Goal: Information Seeking & Learning: Learn about a topic

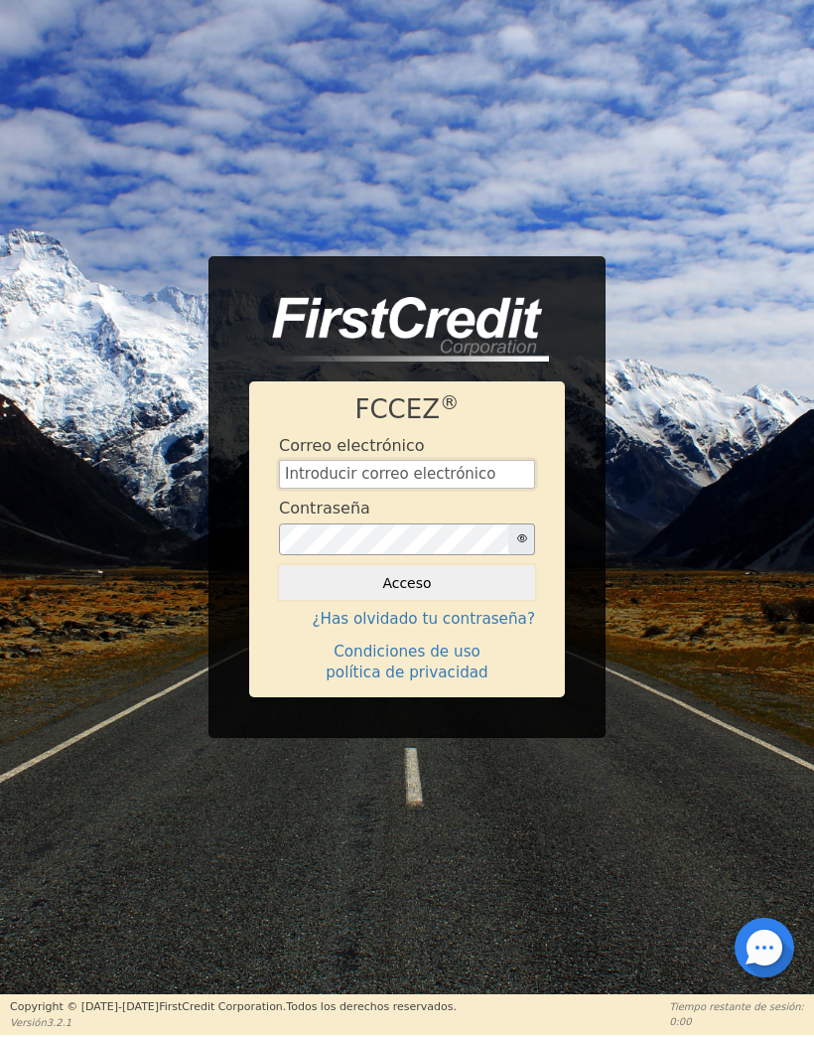
click at [461, 478] on input "text" at bounding box center [407, 475] width 256 height 30
type input "[EMAIL_ADDRESS][DOMAIN_NAME]"
click at [496, 586] on button "Acceso" at bounding box center [407, 583] width 256 height 36
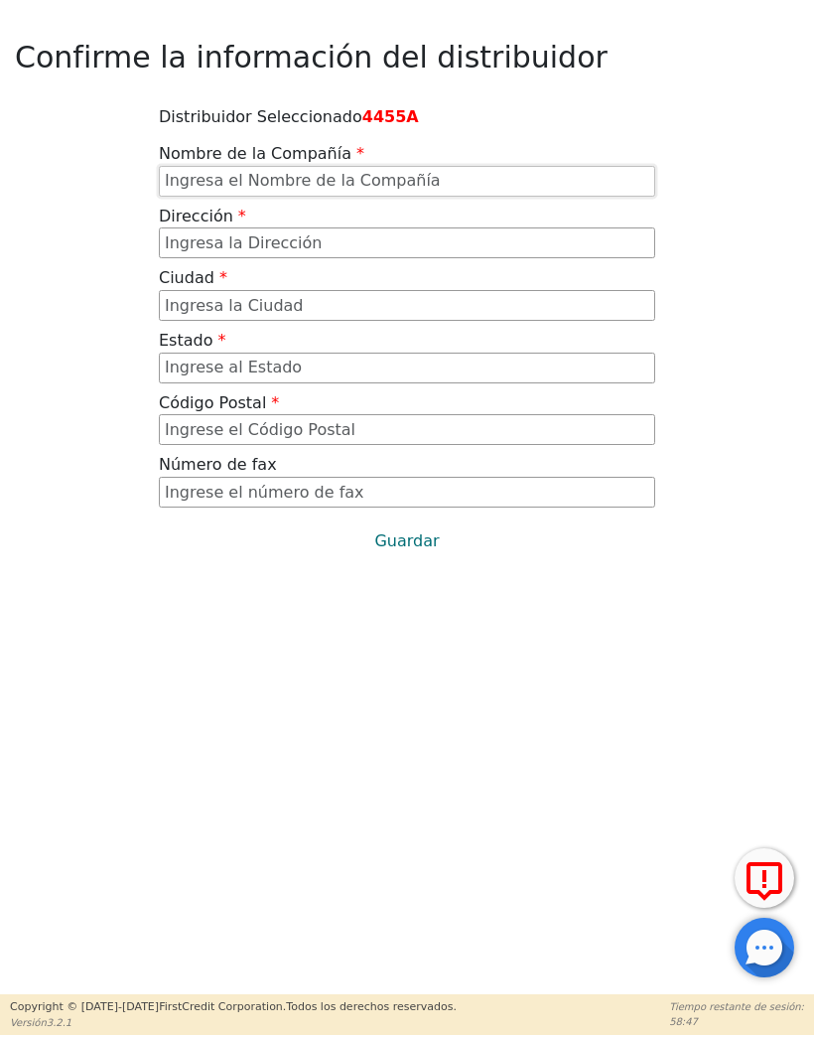
click at [393, 175] on input "text" at bounding box center [407, 181] width 497 height 31
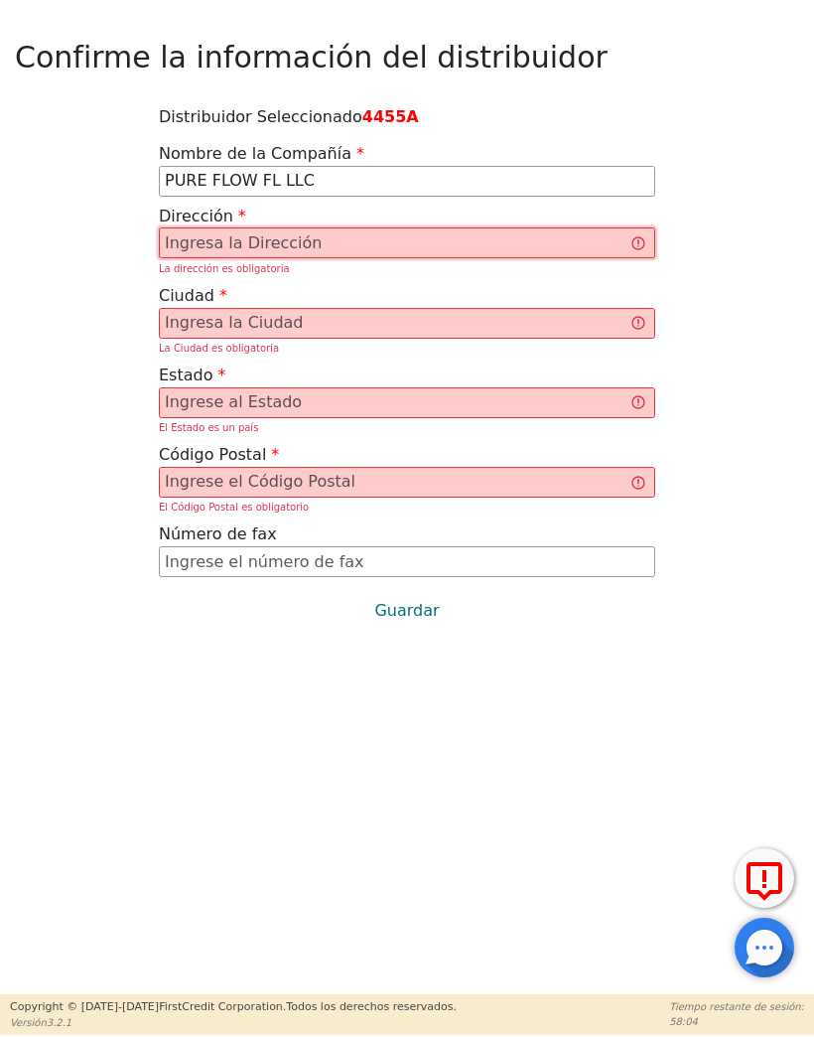
click at [584, 231] on input "text" at bounding box center [407, 242] width 497 height 31
type input "PURE FLOW FL LLC"
click at [357, 237] on input "text" at bounding box center [407, 242] width 497 height 31
click at [219, 329] on input "text" at bounding box center [407, 323] width 497 height 31
click at [264, 244] on input "text" at bounding box center [407, 242] width 497 height 31
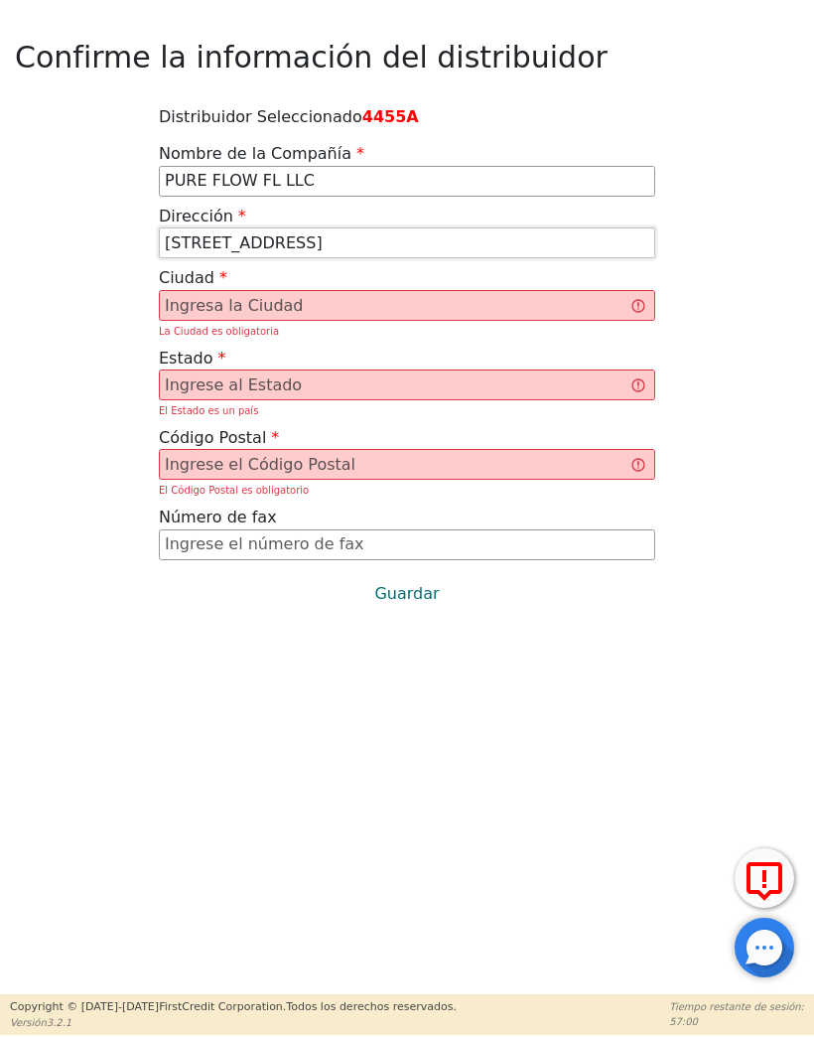
type input "[STREET_ADDRESS]"
click at [320, 304] on input "text" at bounding box center [407, 305] width 497 height 31
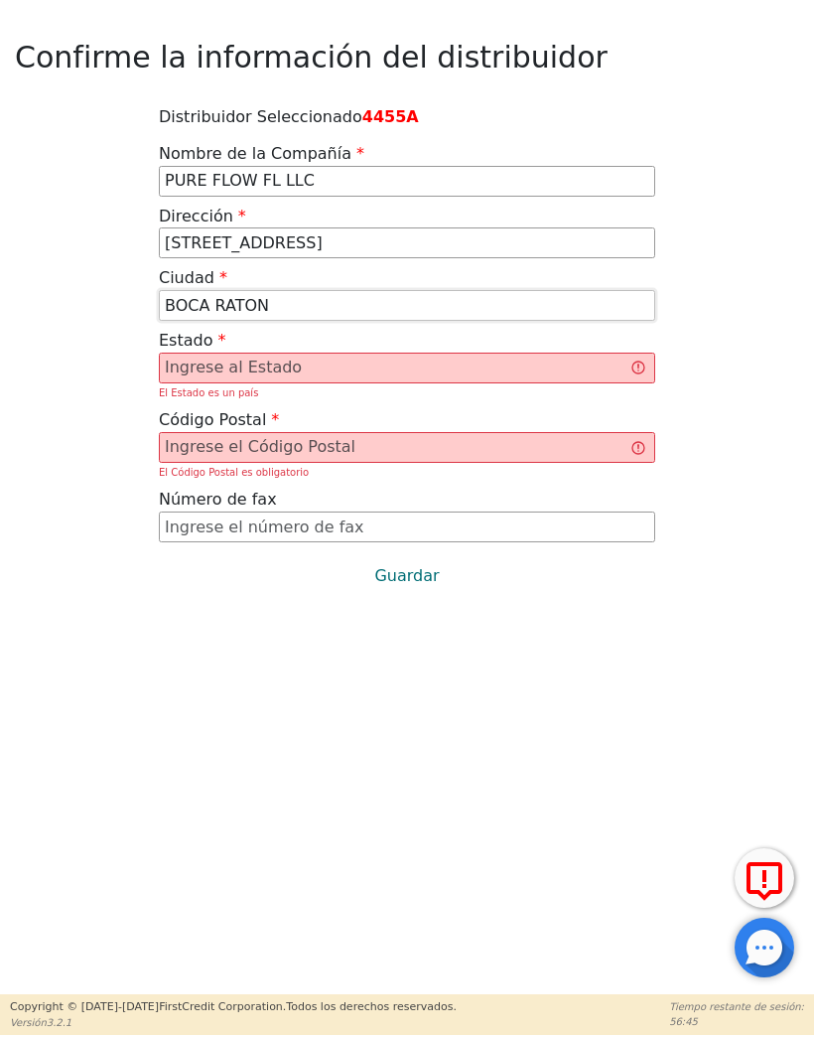
type input "BOCA RATON"
click at [364, 356] on input "text" at bounding box center [407, 368] width 497 height 31
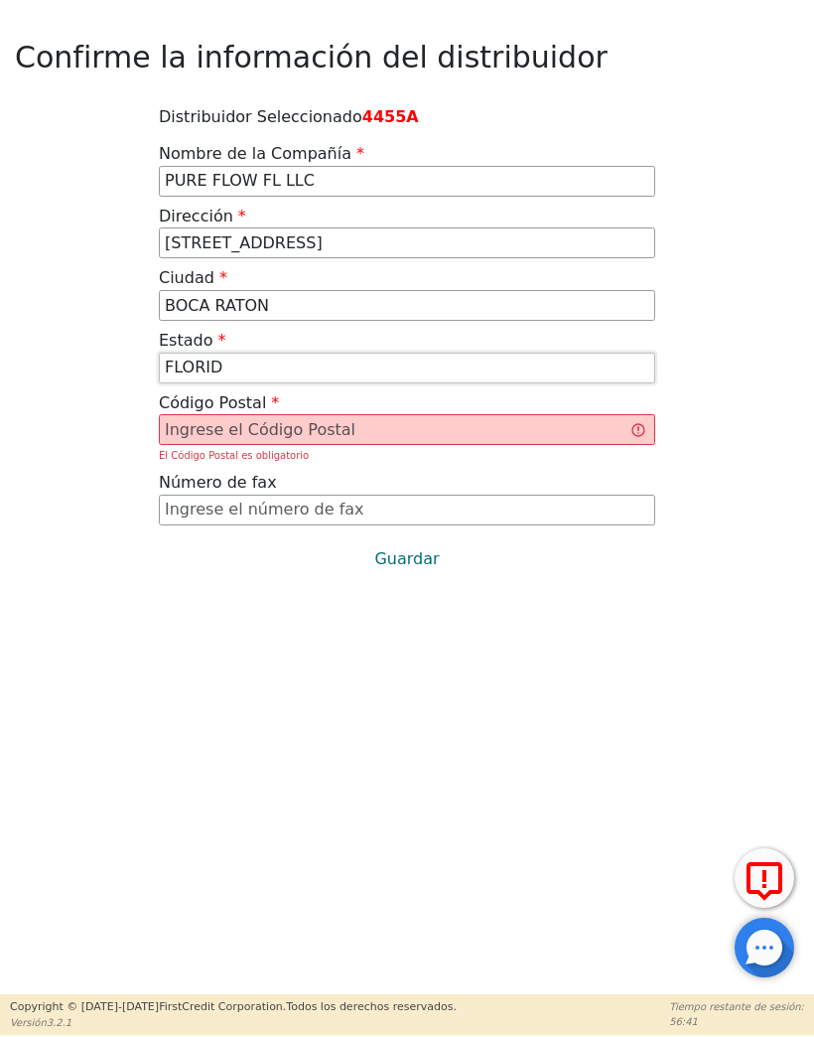
type input "[US_STATE]"
click at [399, 426] on input "text" at bounding box center [407, 429] width 497 height 31
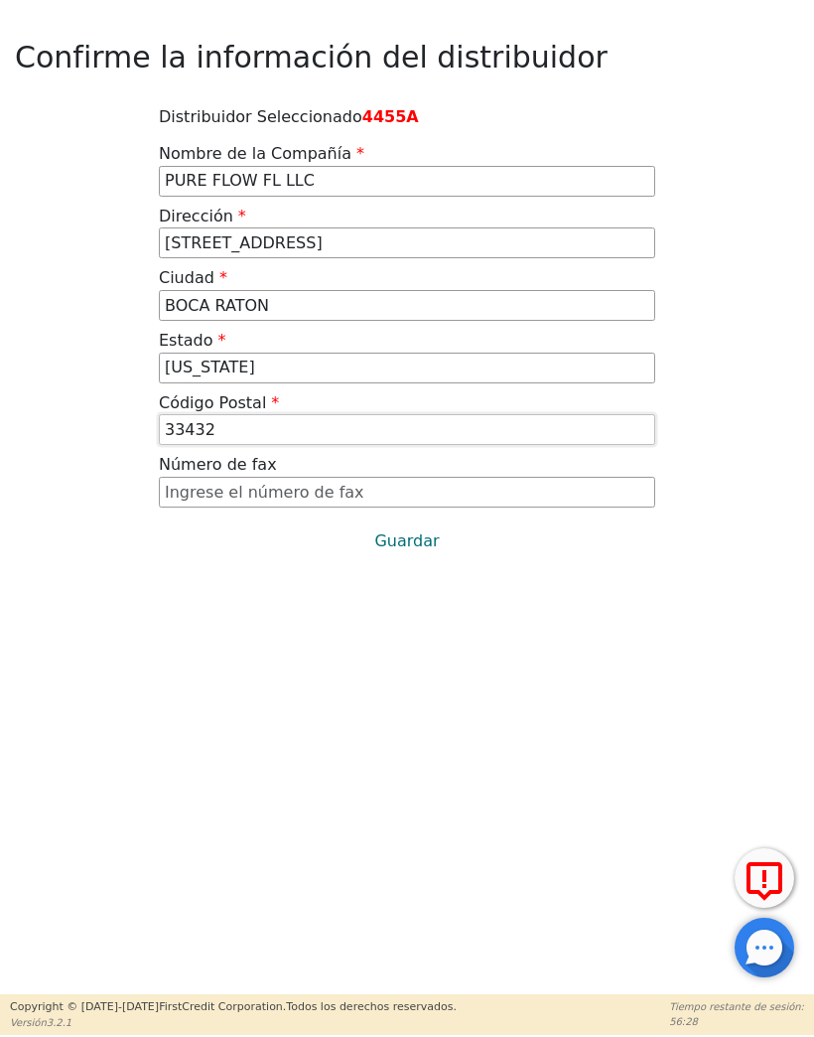
type input "33432"
click at [415, 538] on font "Guardar" at bounding box center [406, 540] width 65 height 19
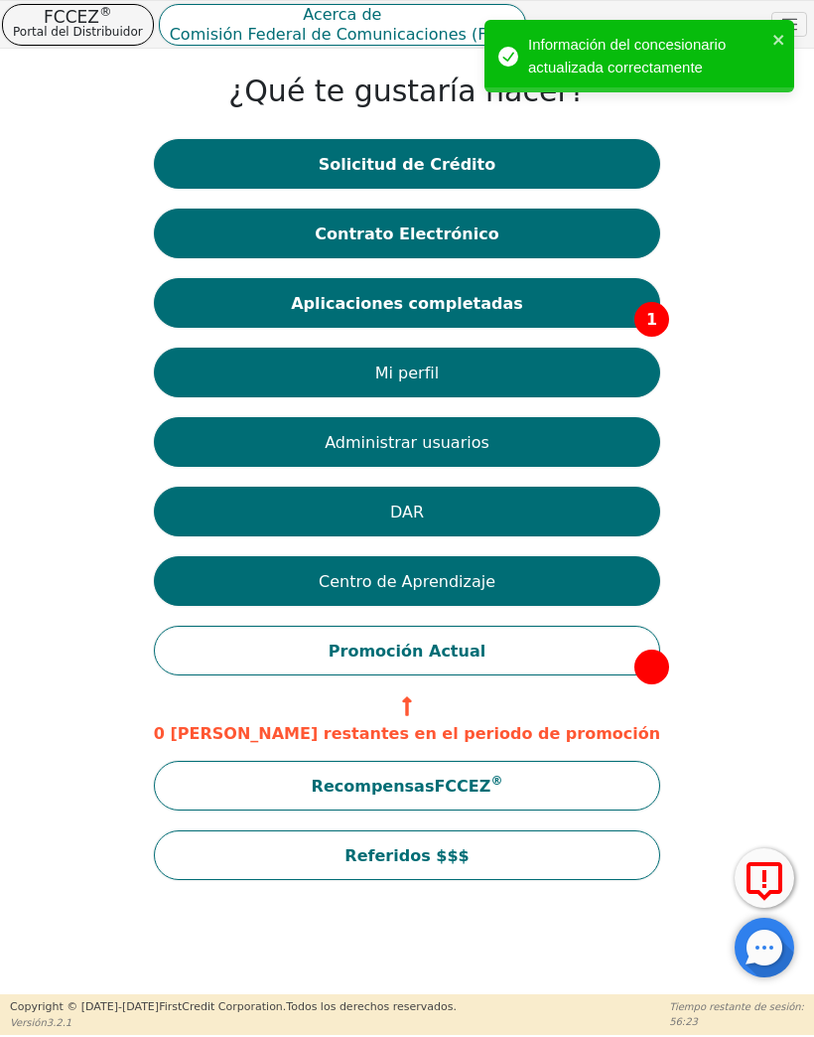
click at [540, 306] on button "Aplicaciones completadas 1" at bounding box center [407, 303] width 506 height 50
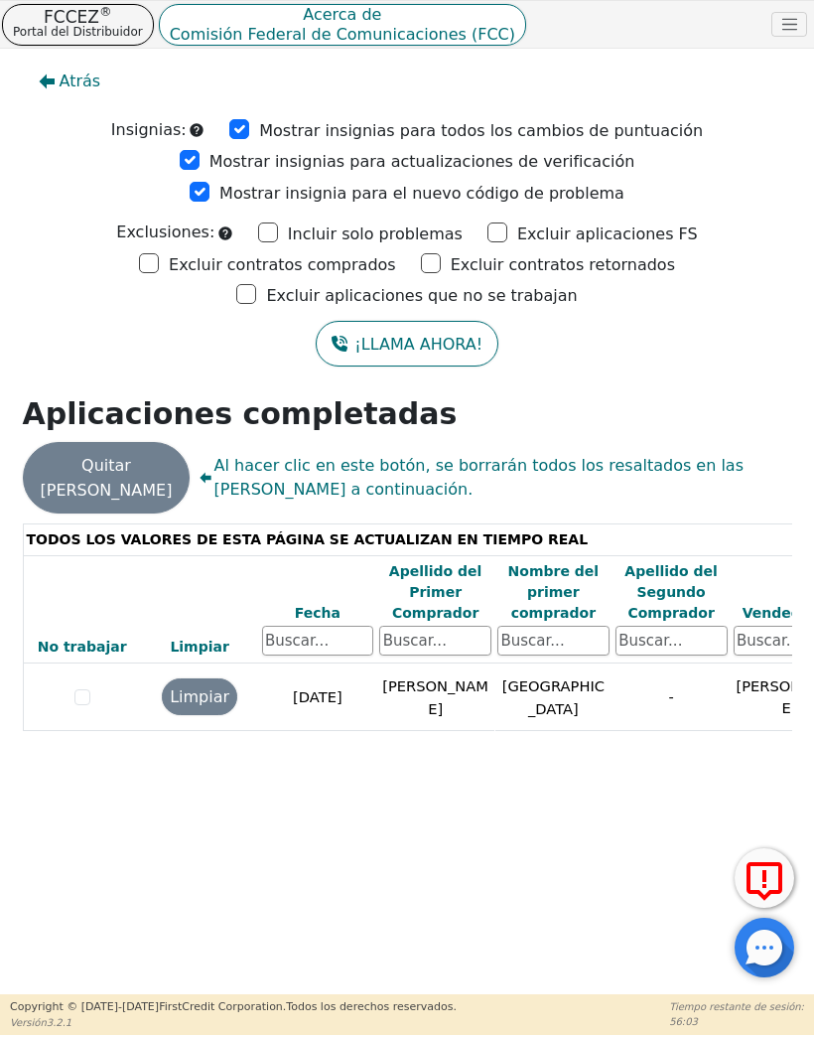
click at [70, 34] on font "Portal del Distribuidor" at bounding box center [78, 32] width 130 height 14
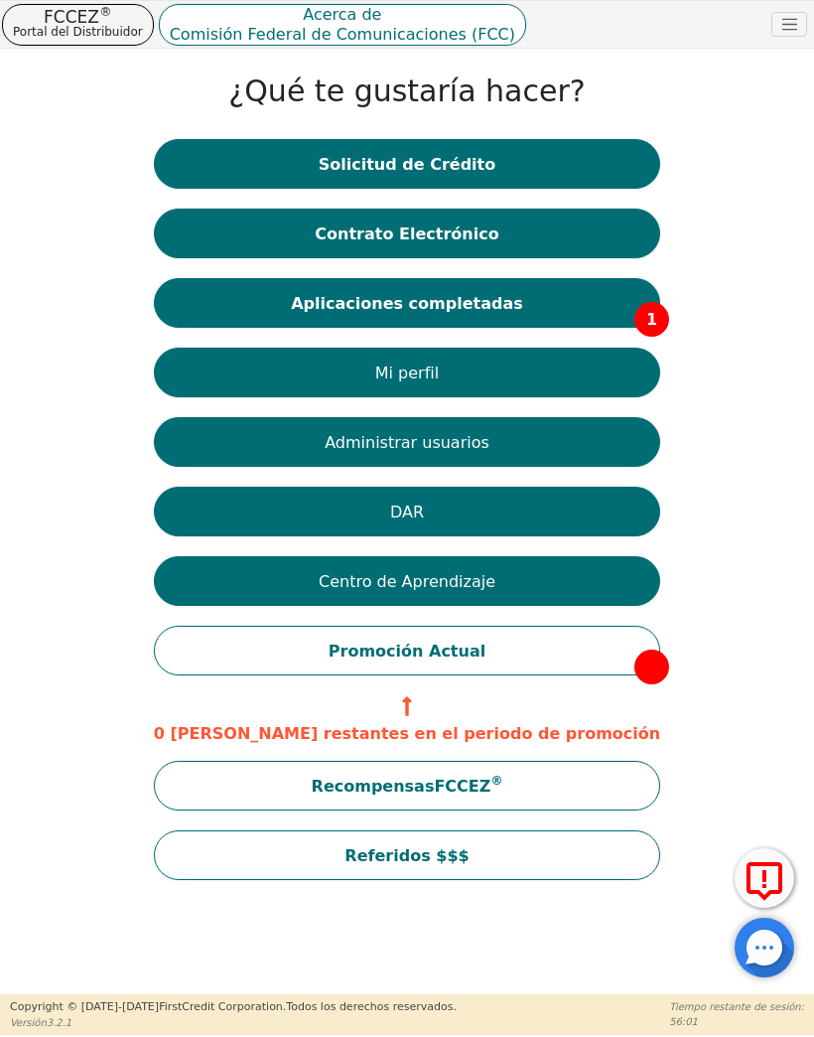
click at [500, 163] on button "Solicitud de Crédito" at bounding box center [407, 164] width 506 height 50
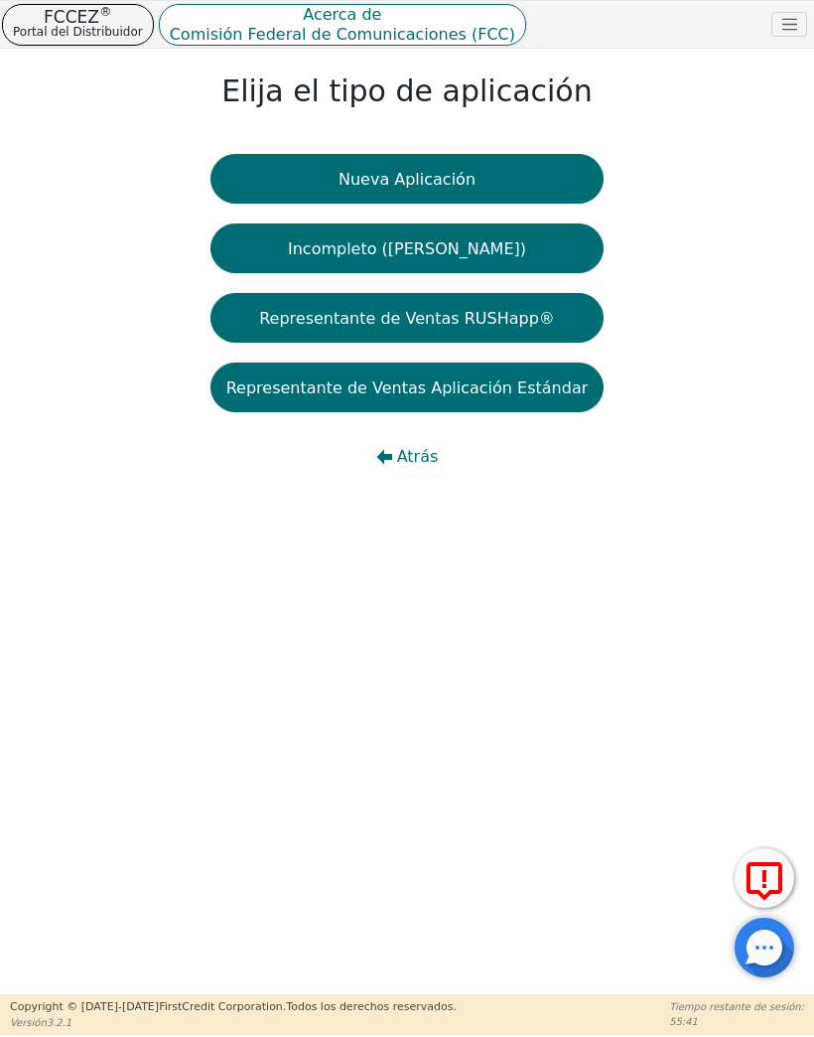
click at [214, 23] on button "Acerca de Comisión Federal de Comunicaciones (FCC)" at bounding box center [342, 25] width 367 height 42
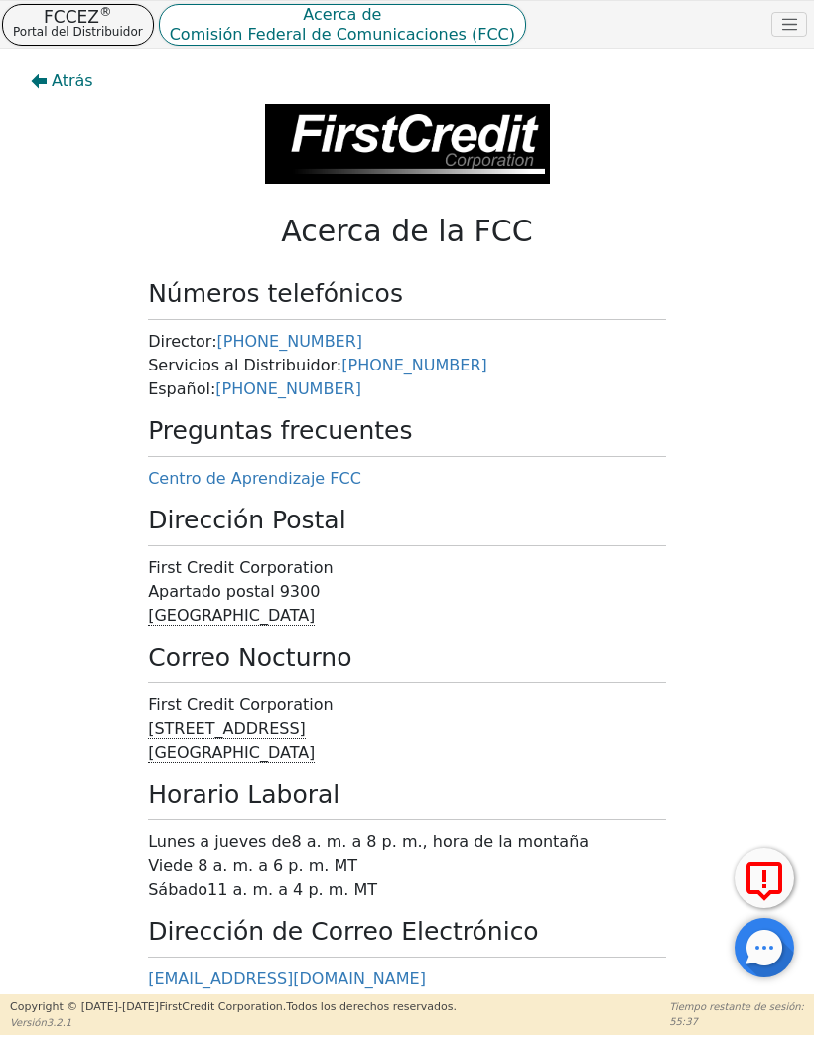
click at [55, 22] on font "FCCEZ" at bounding box center [72, 17] width 56 height 20
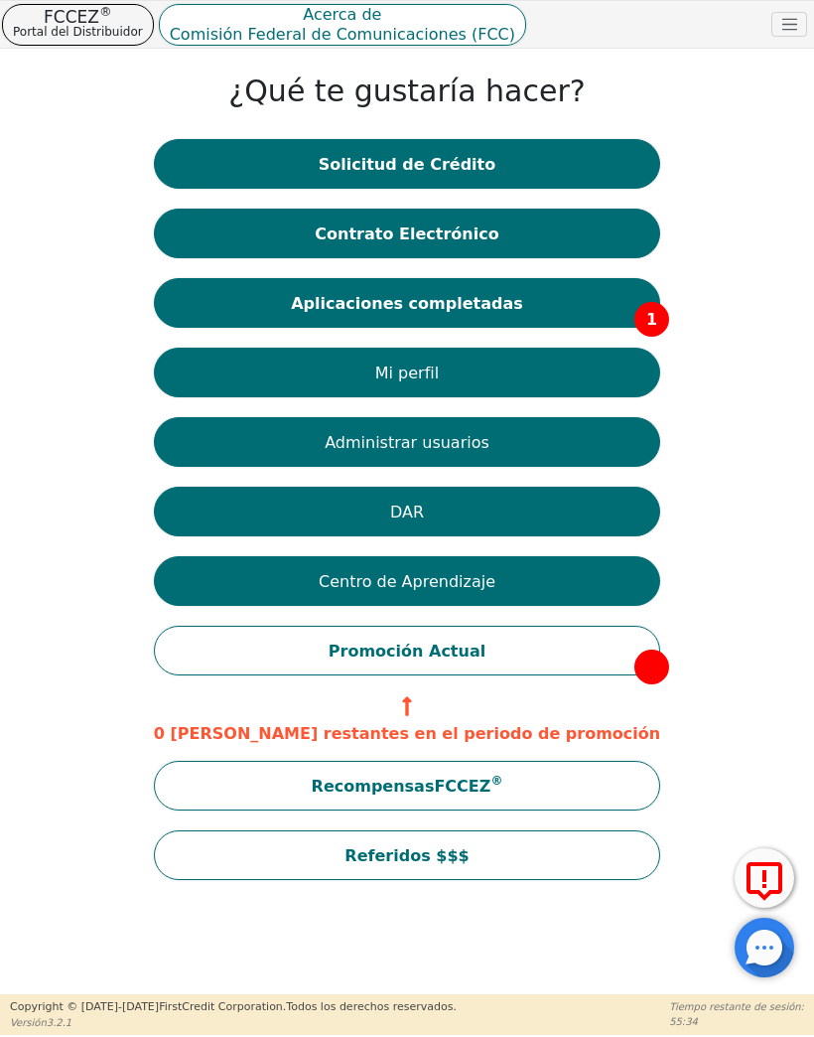
click at [312, 643] on button "Promoción Actual" at bounding box center [407, 651] width 506 height 50
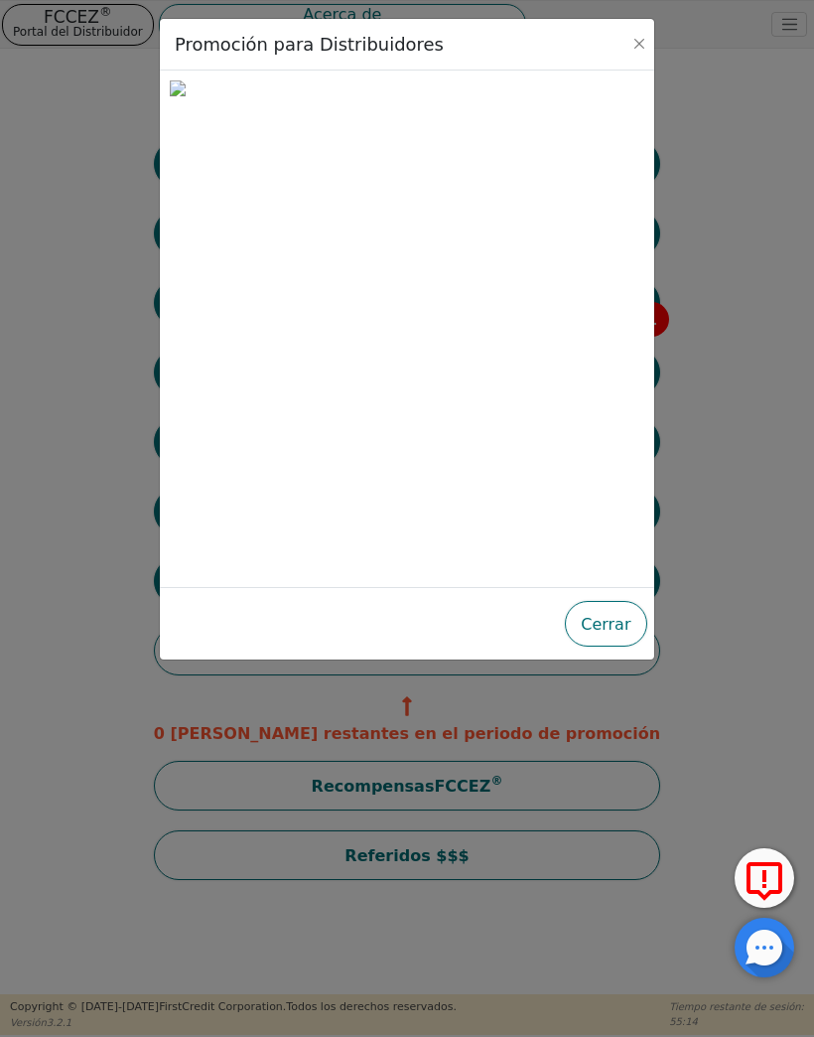
click at [600, 621] on font "Cerrar" at bounding box center [606, 623] width 50 height 19
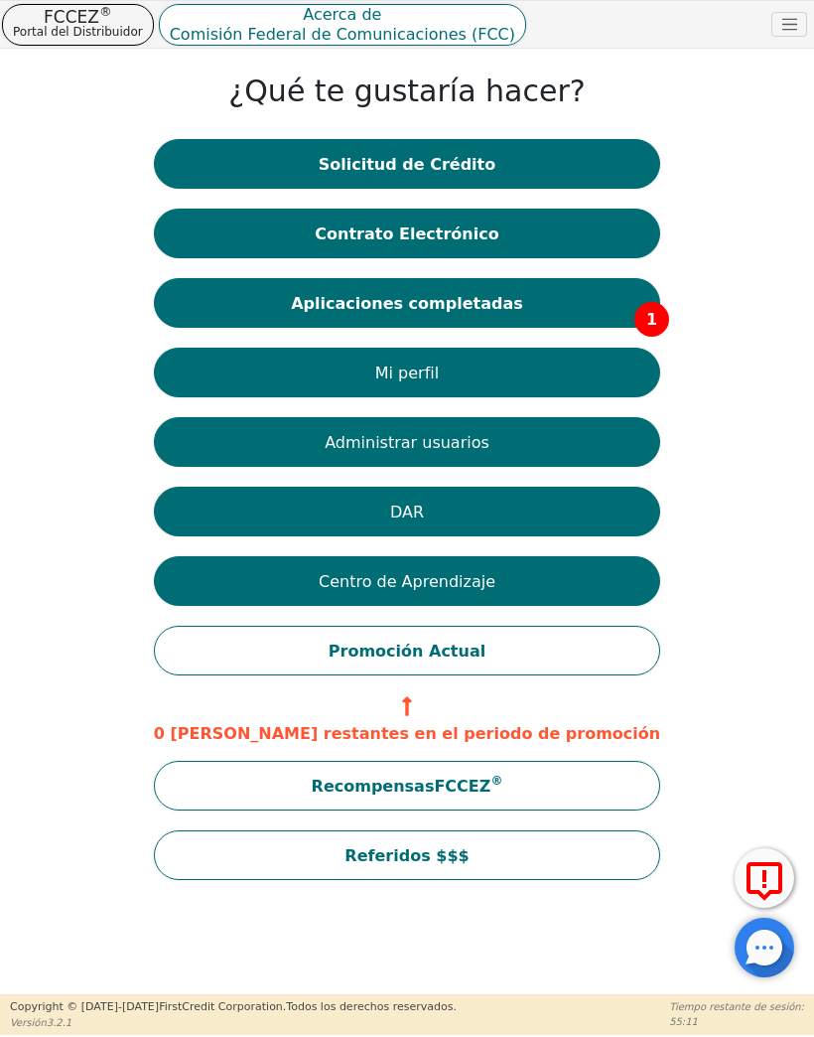
click at [286, 572] on button "Centro de Aprendizaje" at bounding box center [407, 581] width 506 height 50
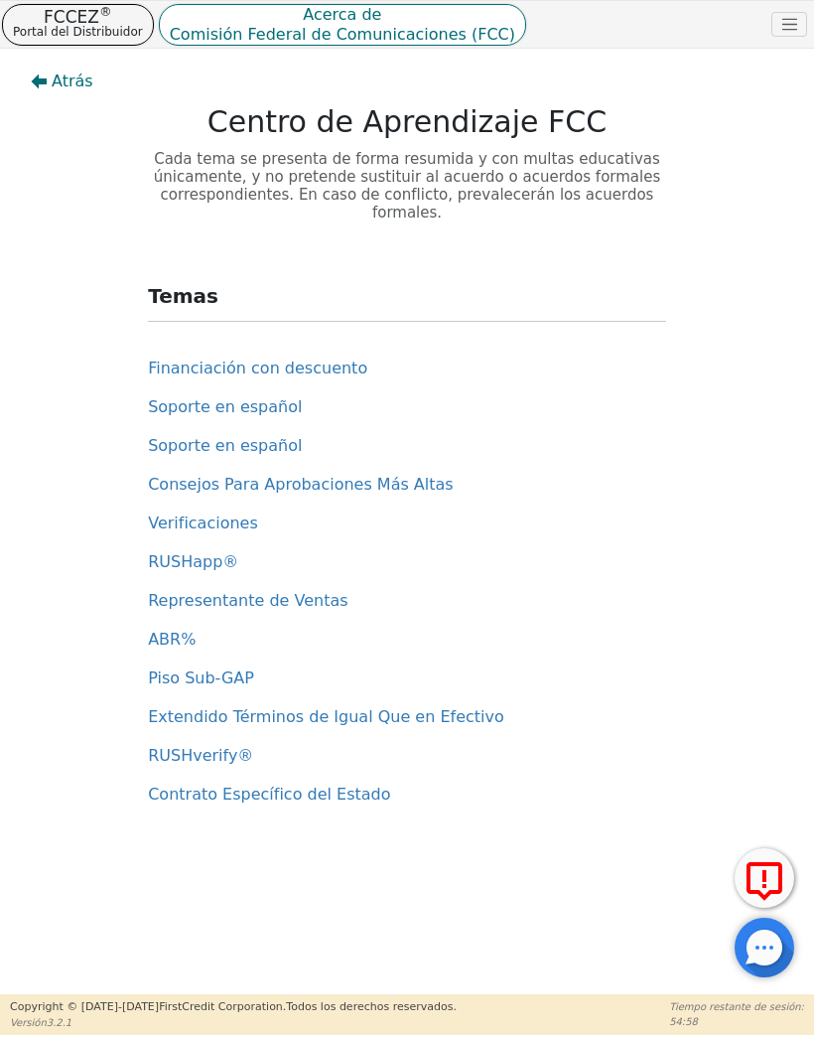
click at [327, 376] on font "Financiación con descuento" at bounding box center [257, 367] width 219 height 19
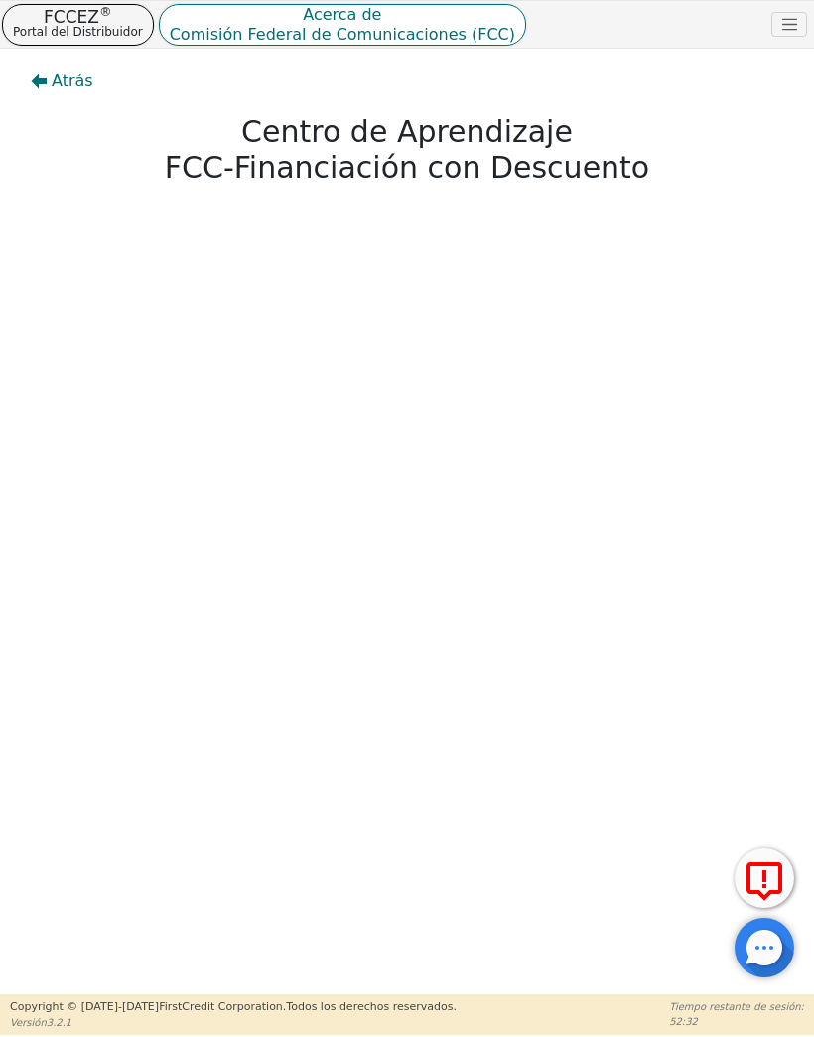
click at [62, 72] on font "Atrás" at bounding box center [73, 80] width 42 height 19
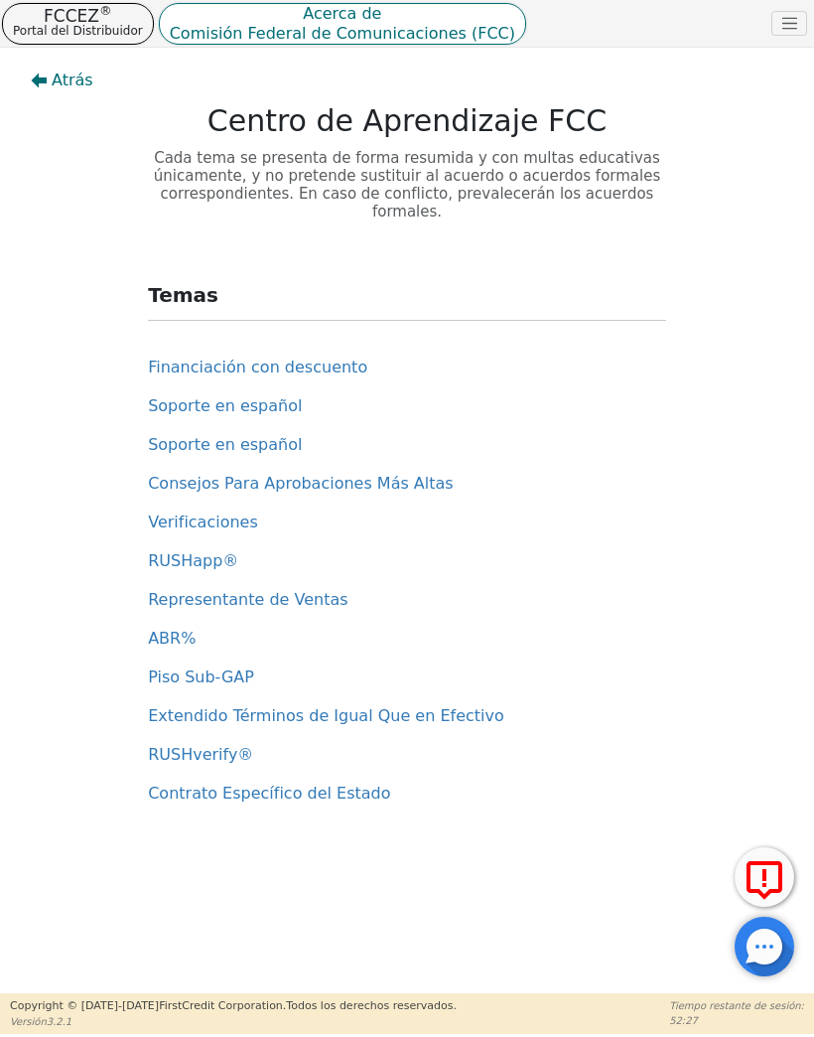
click at [419, 476] on font "Consejos Para Aprobaciones Más Altas" at bounding box center [301, 484] width 306 height 19
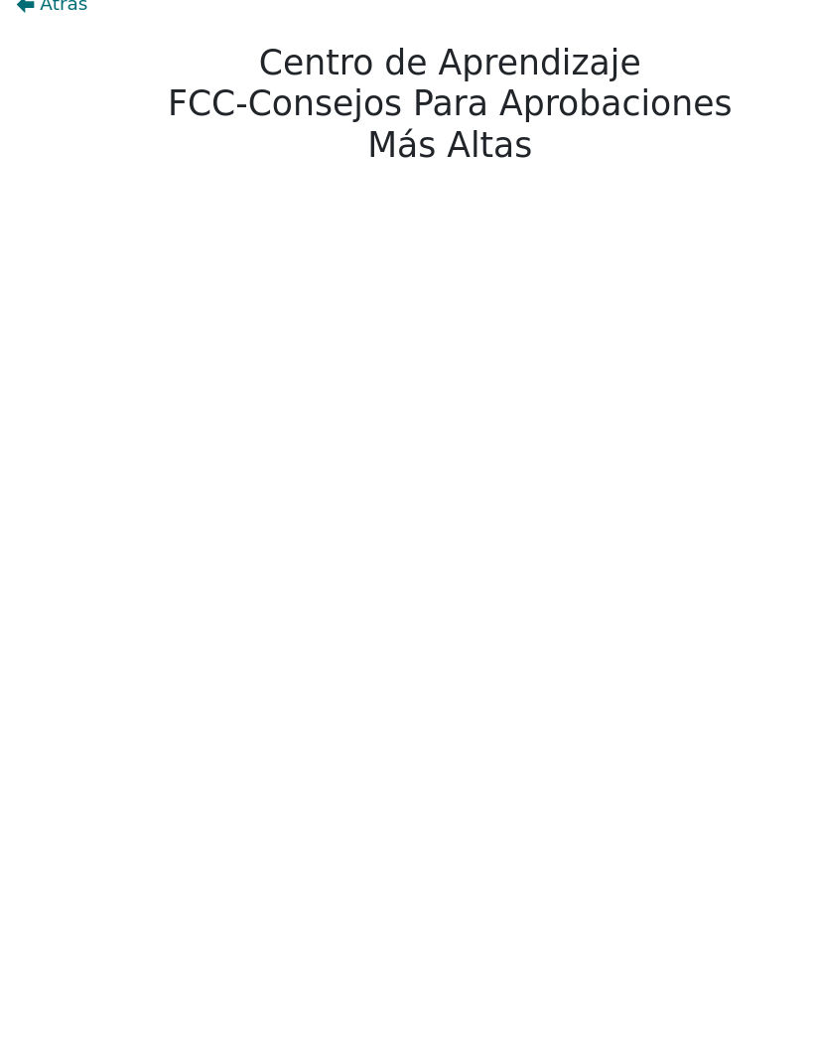
click at [52, 71] on font "Atrás" at bounding box center [73, 80] width 42 height 19
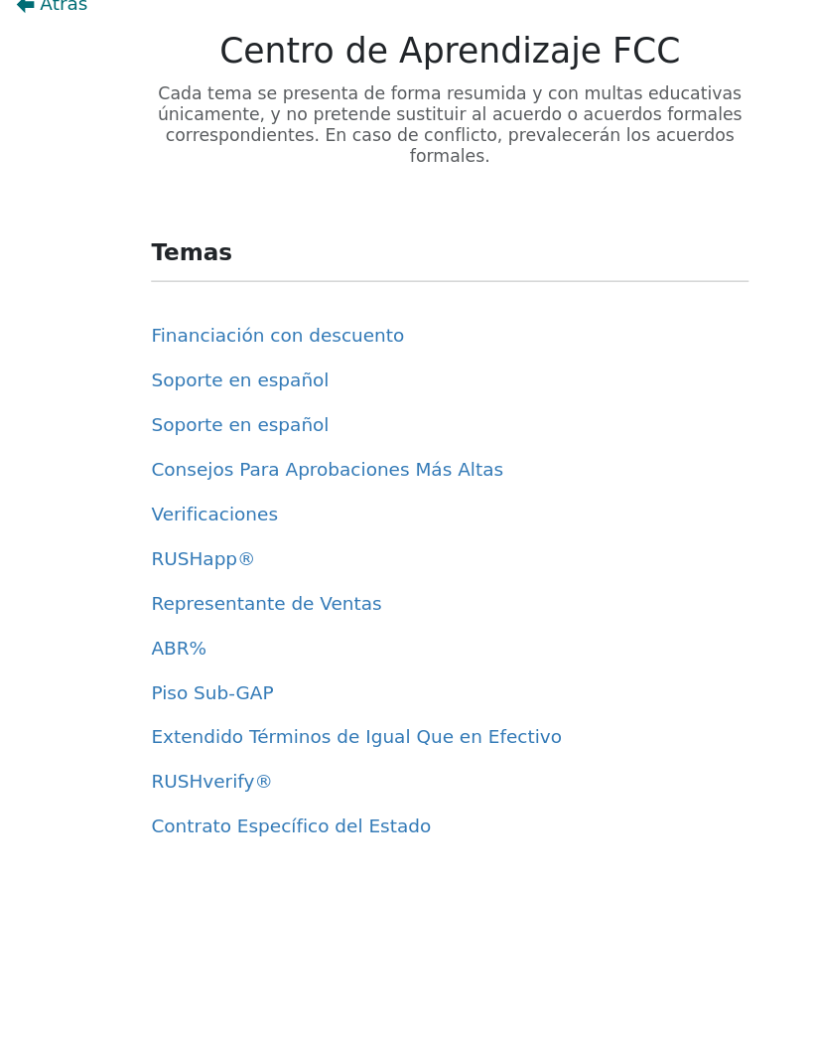
click at [214, 513] on font "Verificaciones" at bounding box center [203, 522] width 110 height 19
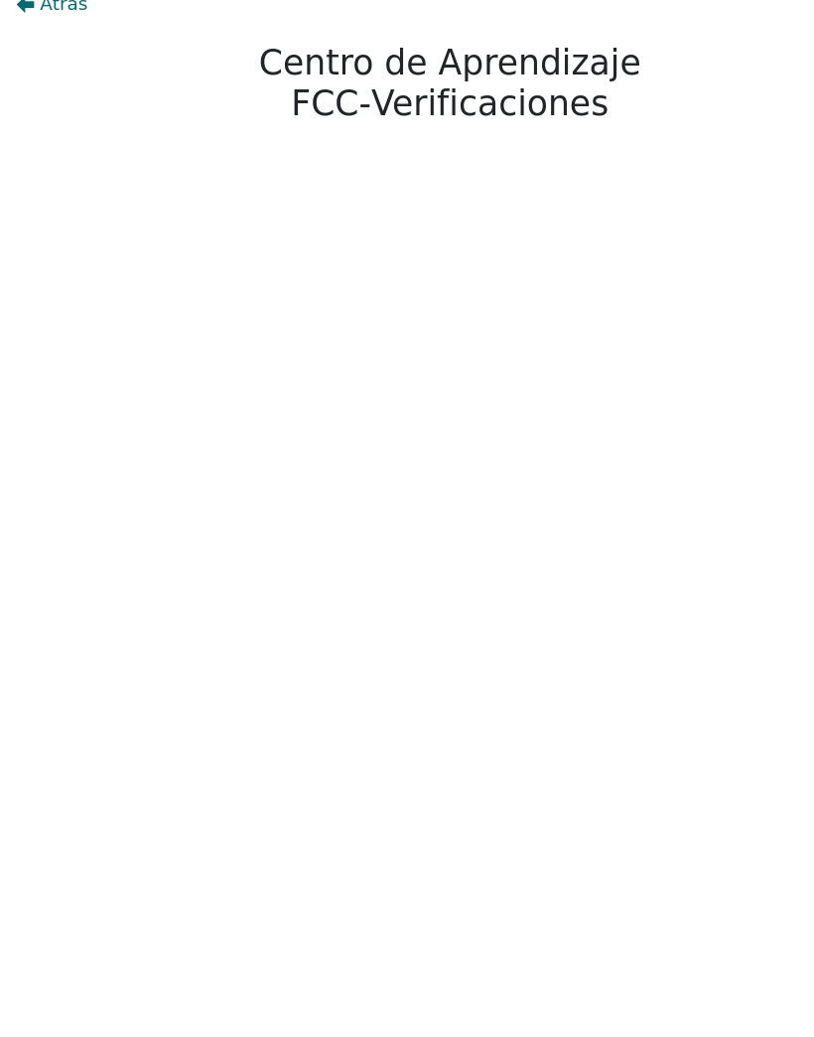
click at [53, 71] on font "Atrás" at bounding box center [73, 80] width 42 height 19
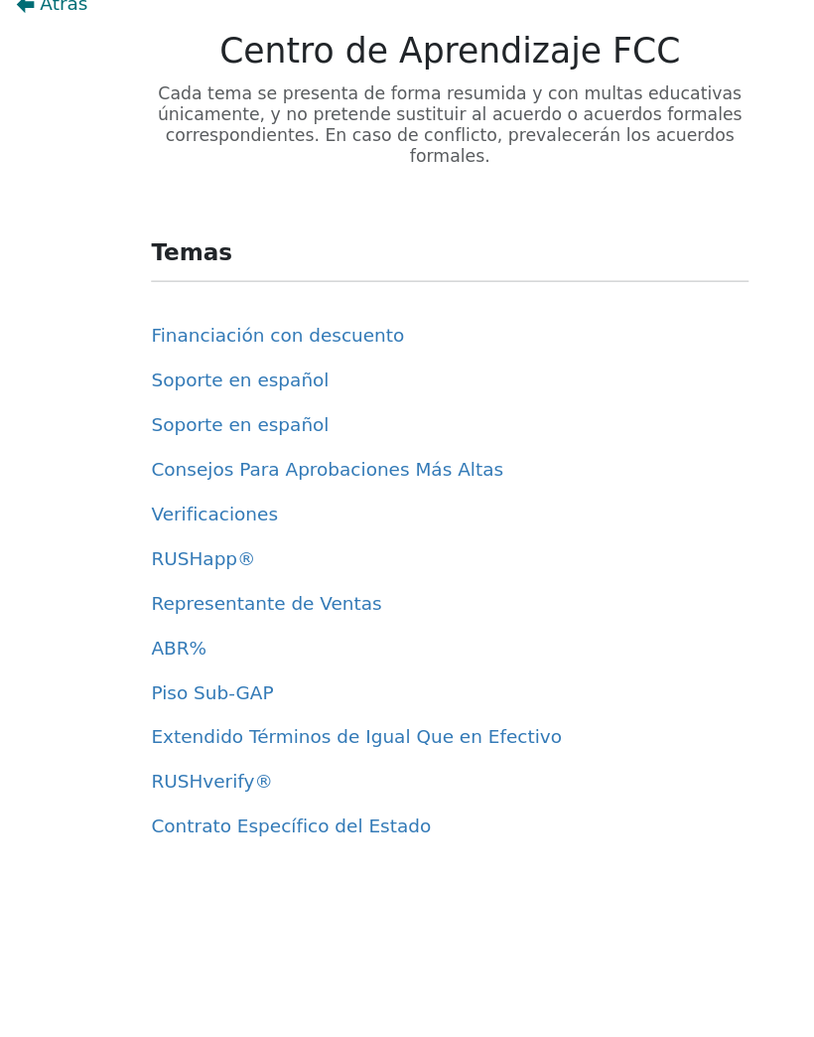
click at [199, 552] on font "RUSHapp®" at bounding box center [193, 561] width 90 height 19
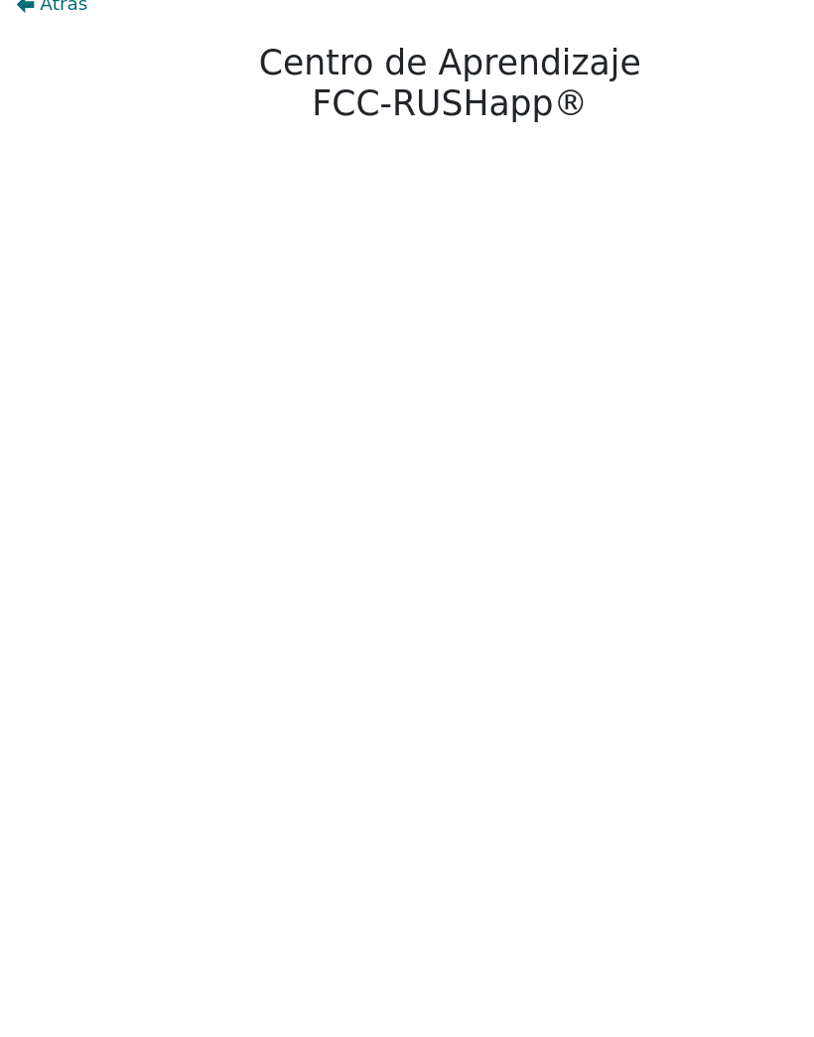
click at [52, 71] on font "Atrás" at bounding box center [73, 80] width 42 height 19
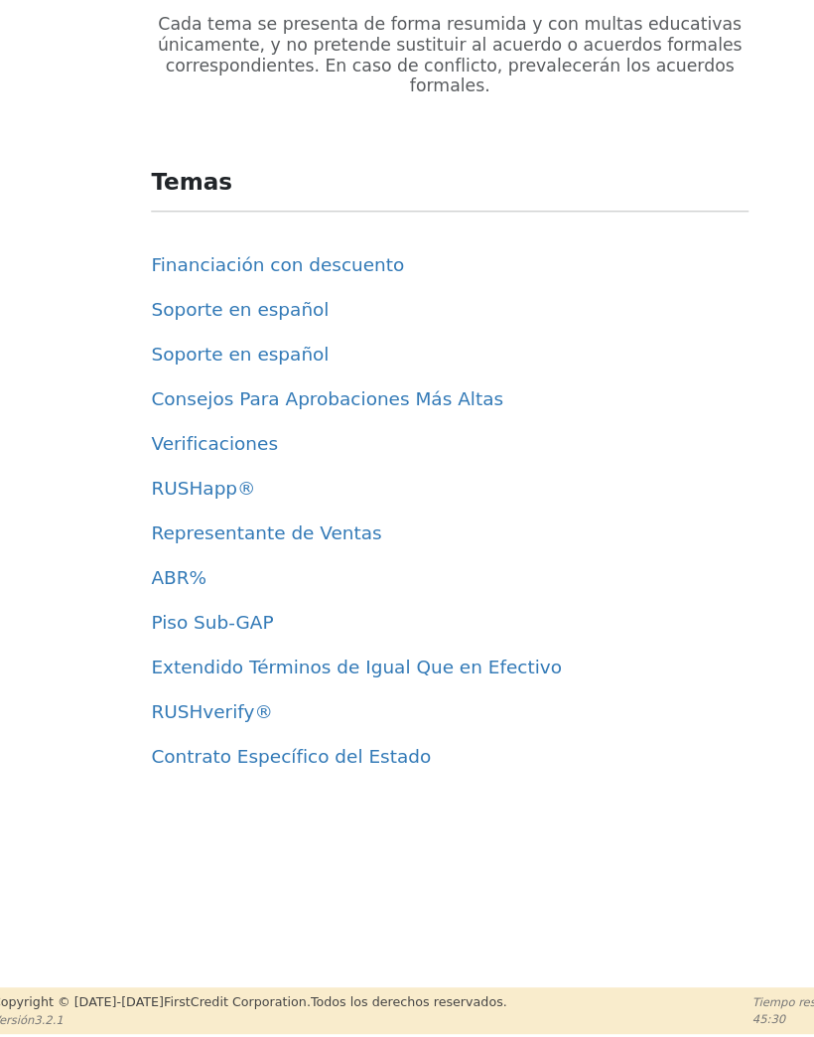
click at [307, 591] on font "Representante de Ventas" at bounding box center [248, 600] width 200 height 19
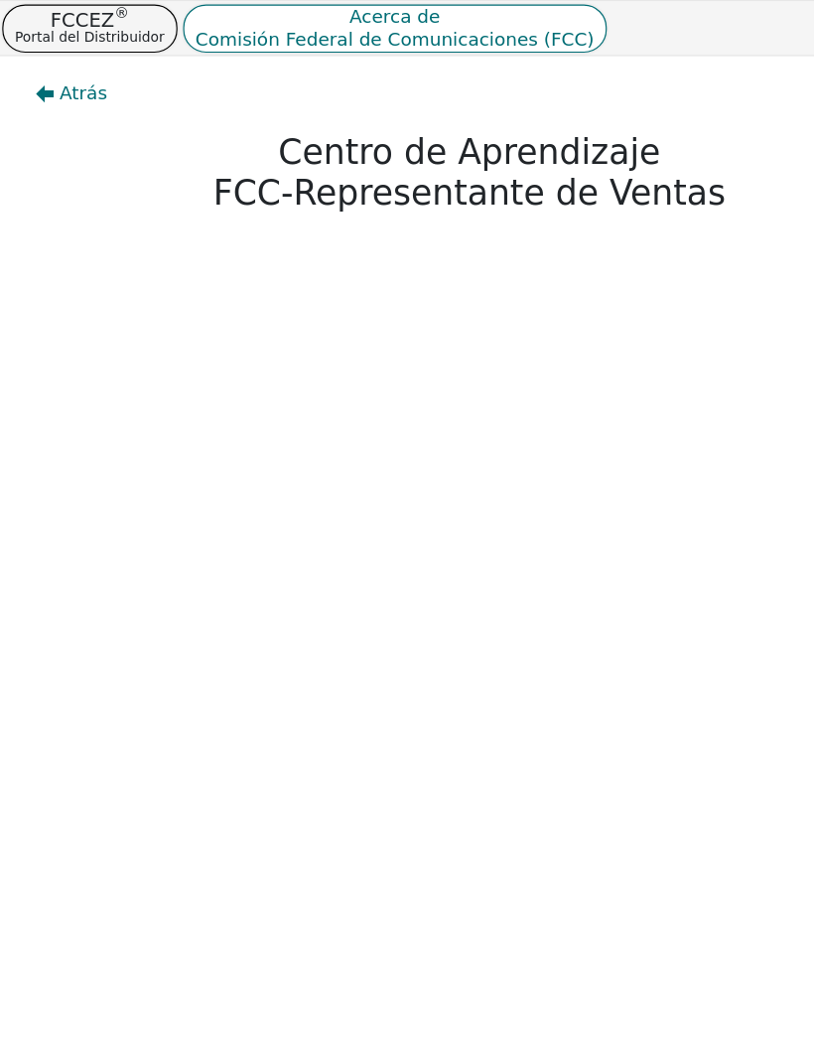
click at [50, 75] on button "Atrás" at bounding box center [62, 82] width 94 height 46
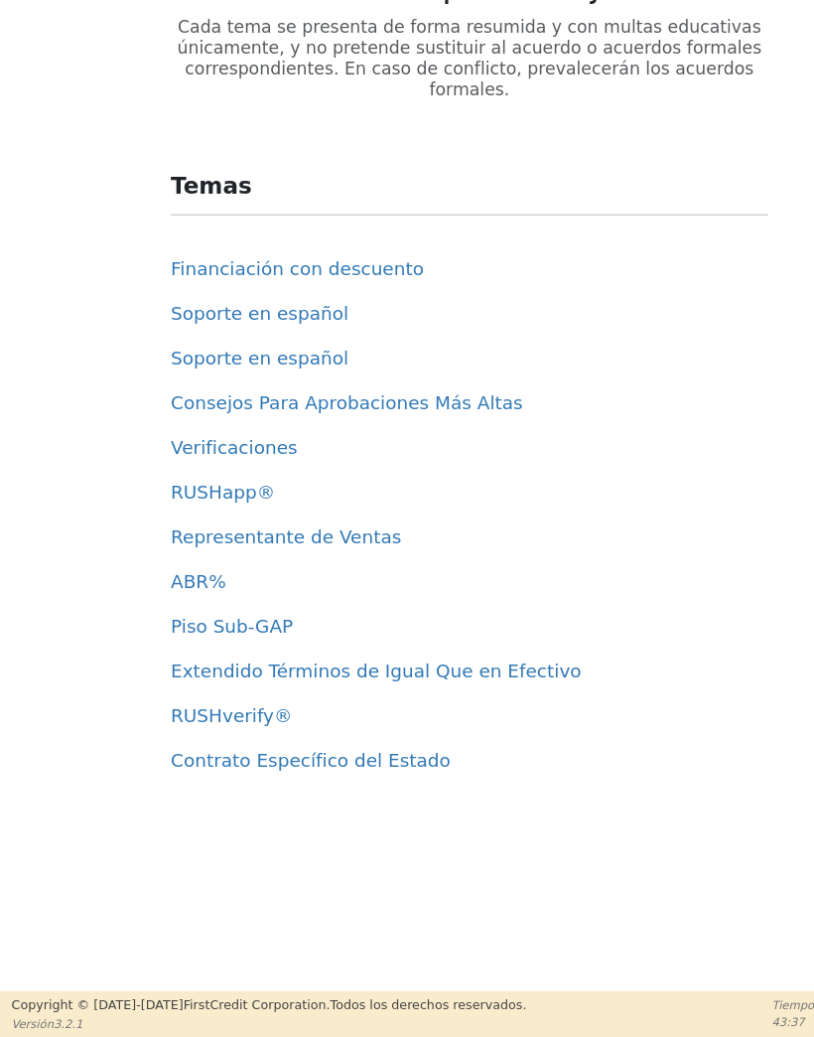
click at [179, 630] on font "ABR%" at bounding box center [172, 639] width 48 height 19
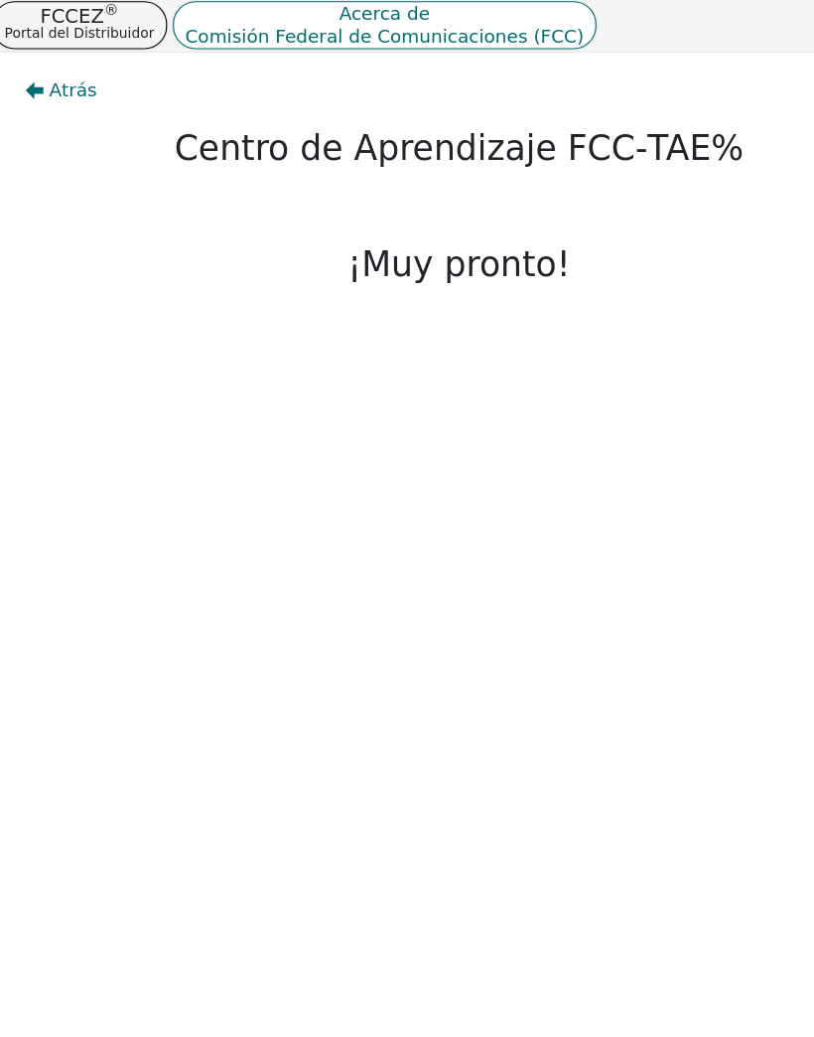
click at [52, 71] on font "Atrás" at bounding box center [73, 80] width 42 height 19
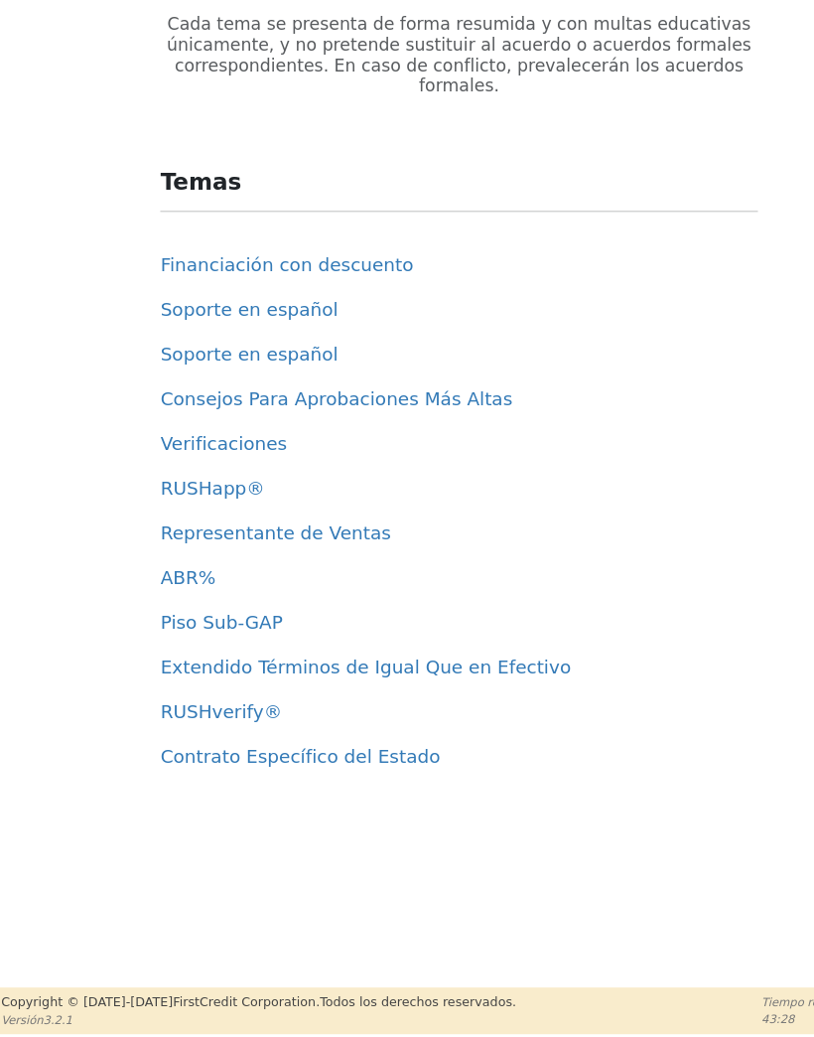
click at [233, 668] on font "Piso Sub-GAP" at bounding box center [201, 677] width 106 height 19
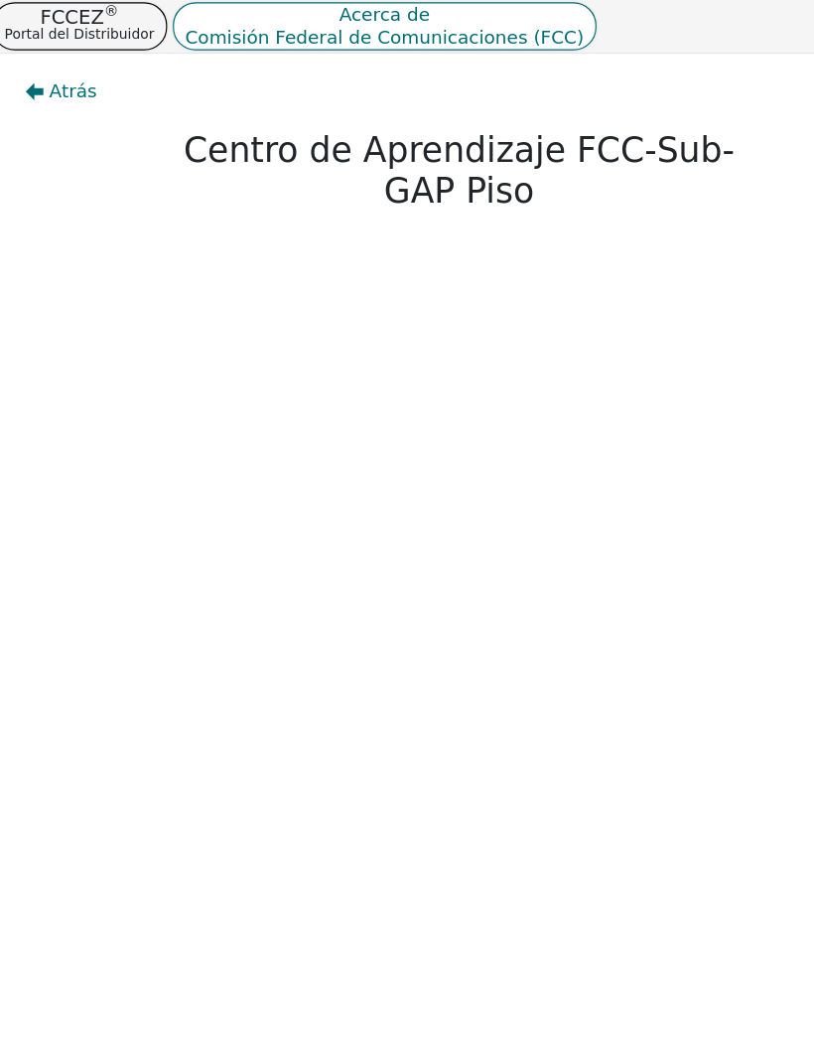
click at [52, 89] on span "Atrás" at bounding box center [73, 82] width 42 height 24
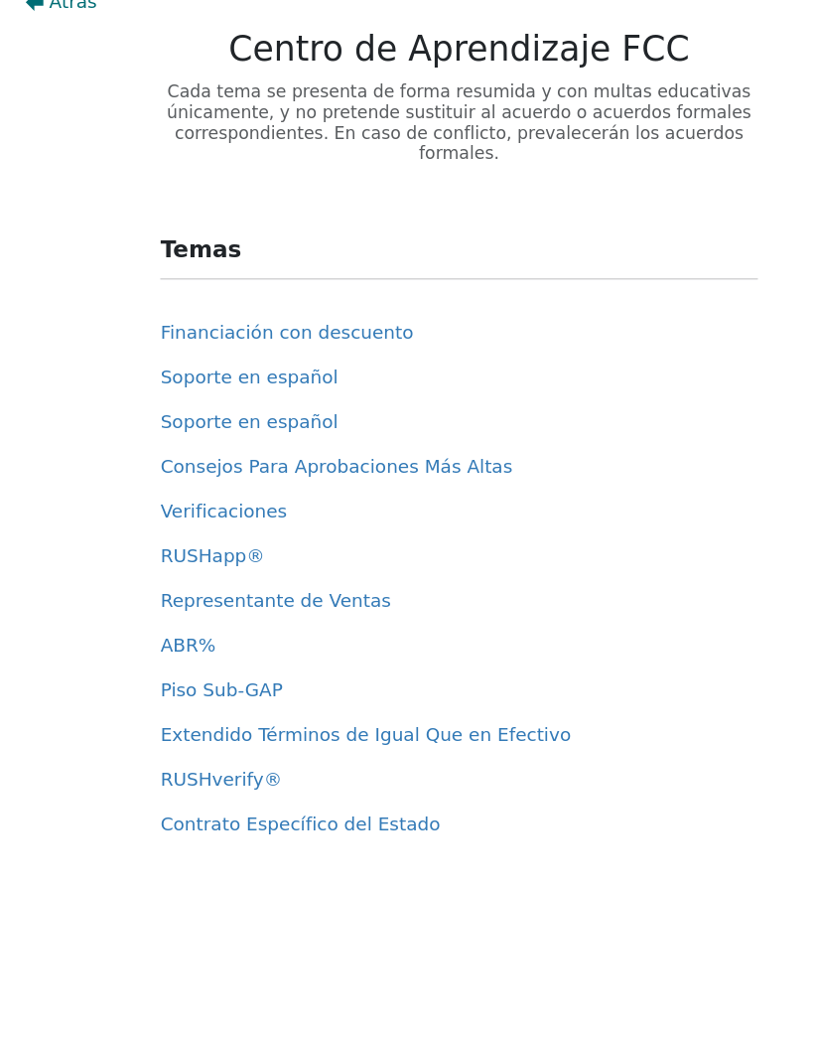
click at [361, 707] on font "Extendido Términos de Igual Que en Efectivo" at bounding box center [326, 716] width 356 height 19
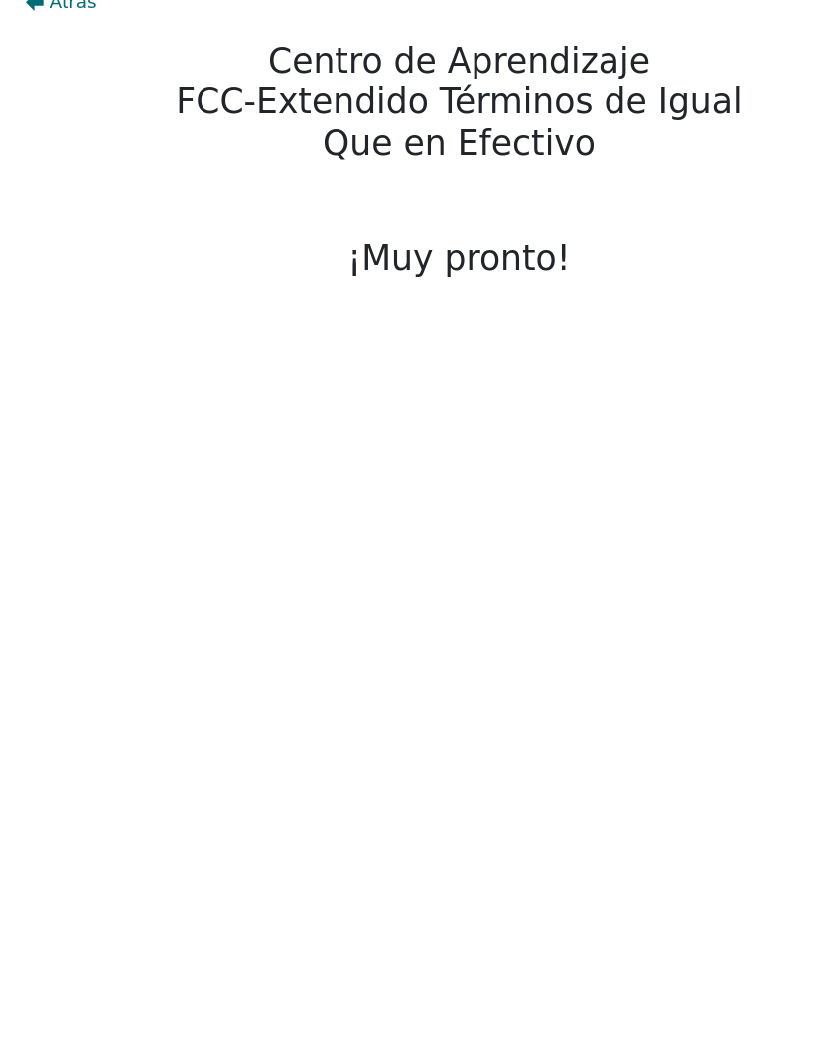
click at [60, 70] on span "Atrás" at bounding box center [73, 82] width 42 height 24
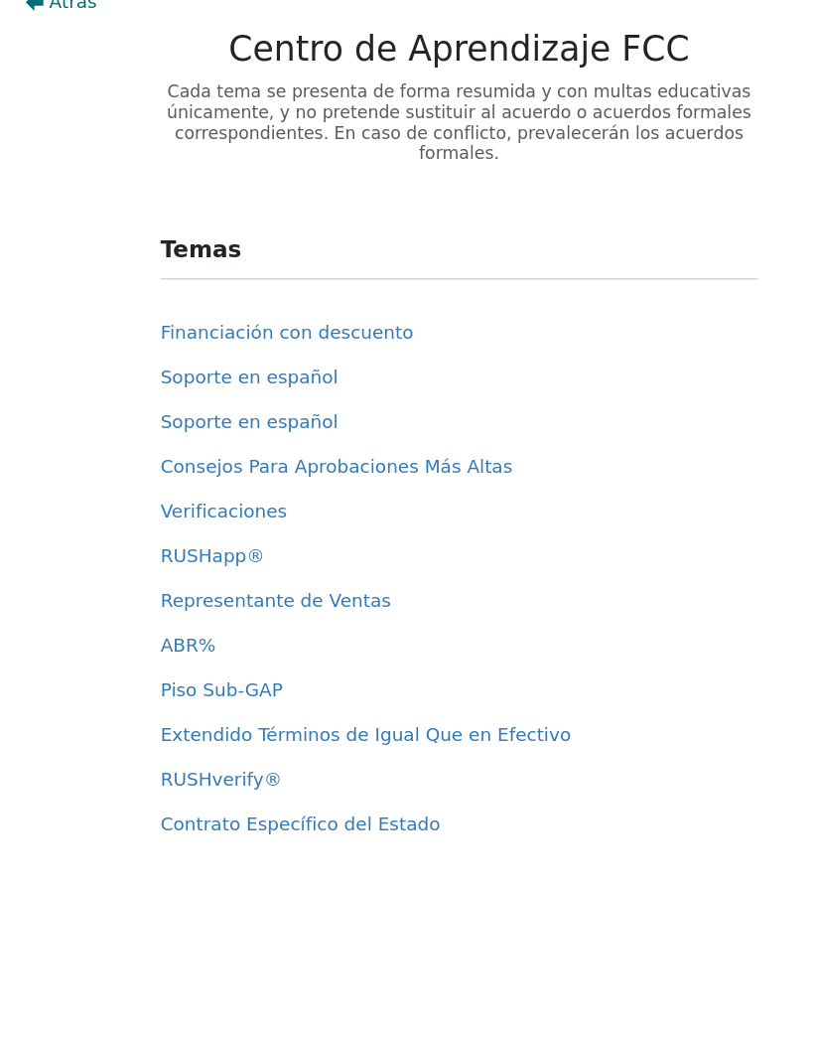
click at [213, 746] on font "RUSHverify®" at bounding box center [200, 755] width 105 height 19
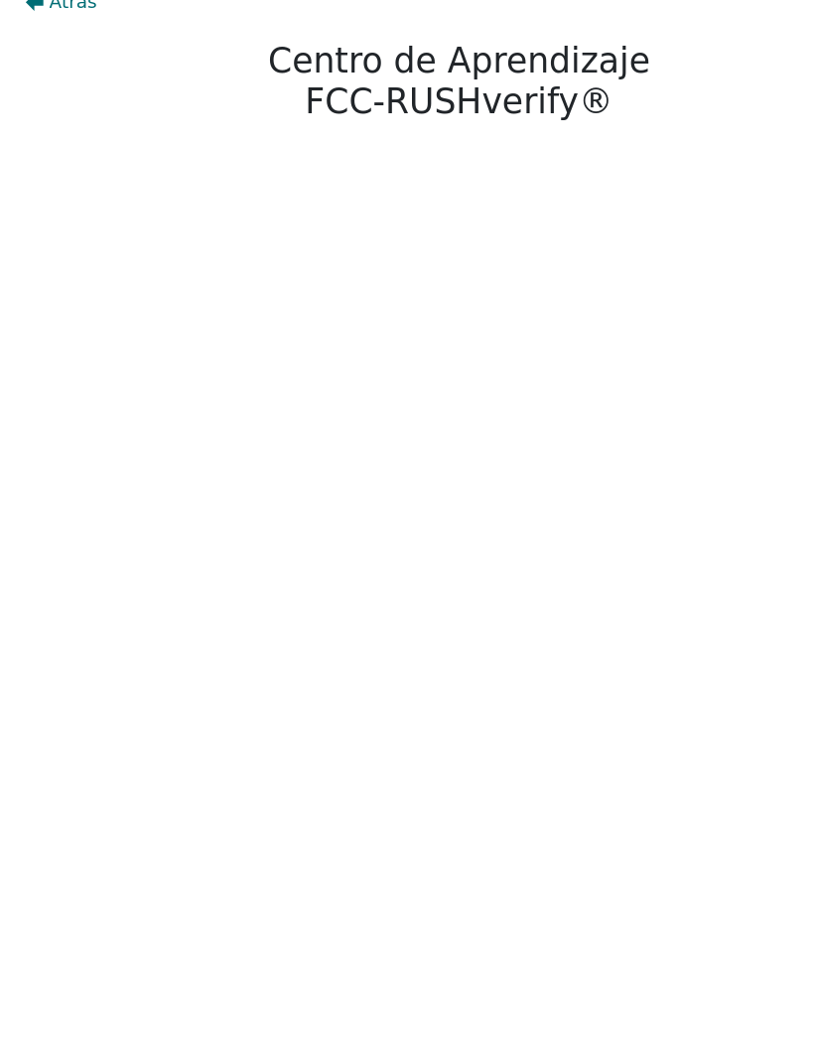
click at [74, 59] on button "Atrás" at bounding box center [62, 82] width 94 height 46
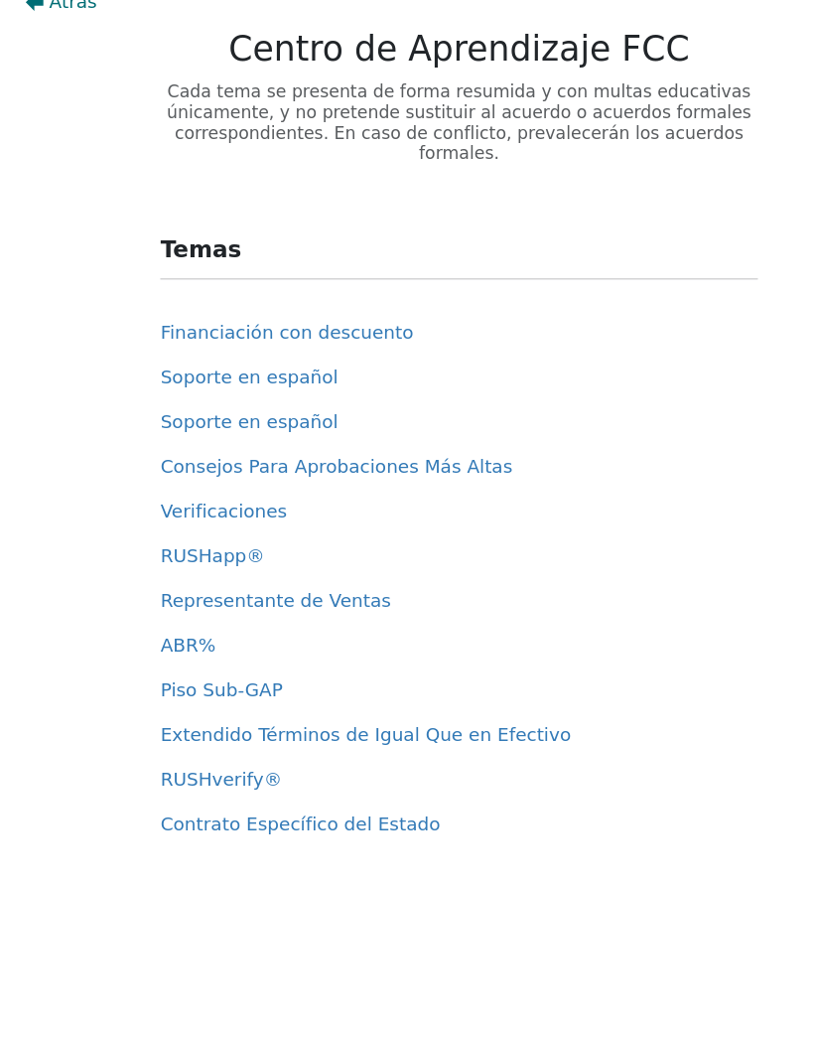
click at [354, 784] on font "Contrato Específico del Estado" at bounding box center [269, 793] width 242 height 19
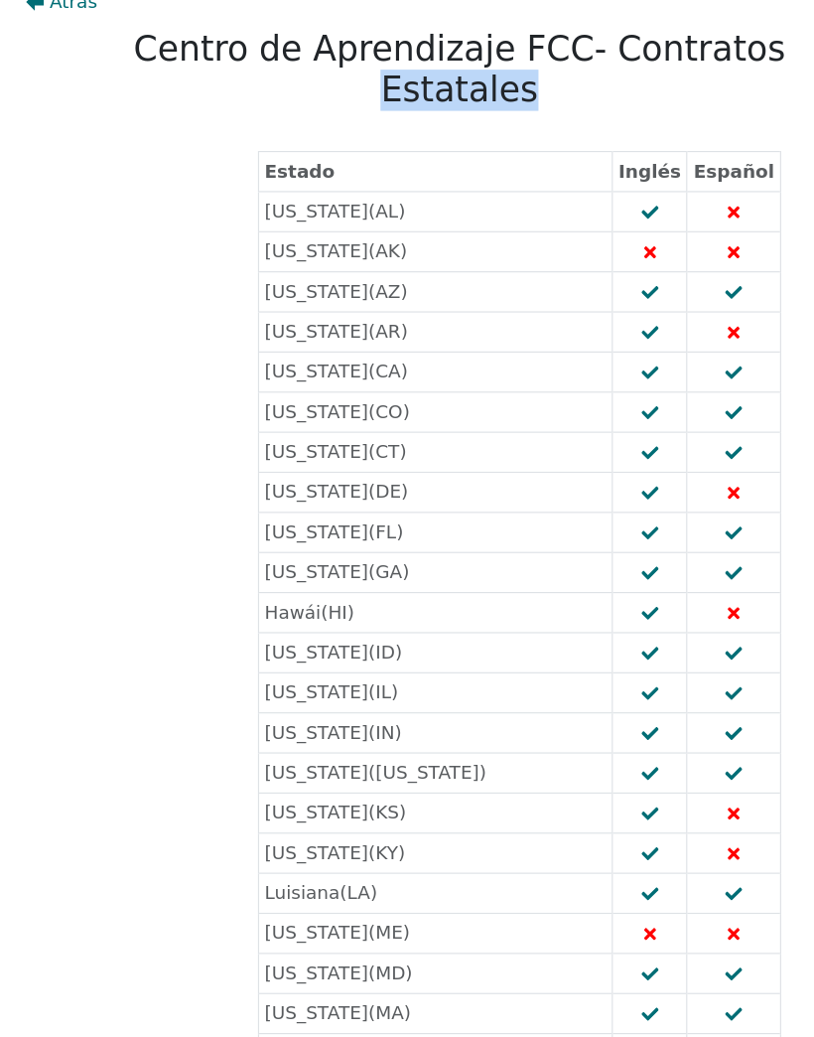
click at [54, 70] on span "Atrás" at bounding box center [73, 82] width 42 height 24
